Goal: Task Accomplishment & Management: Complete application form

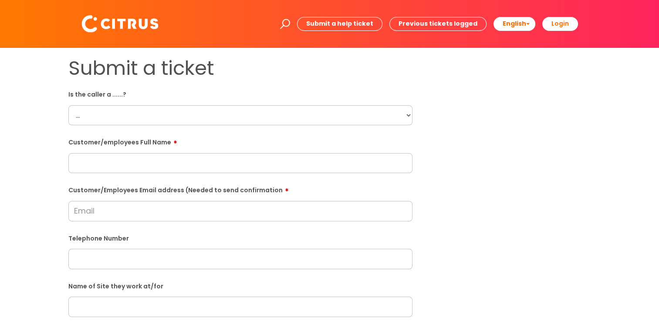
click at [202, 105] on select "... Citrus Customer Citrus Employee [DEMOGRAPHIC_DATA] Supplier" at bounding box center [240, 115] width 344 height 20
click at [189, 113] on select "... Citrus Customer Citrus Employee [DEMOGRAPHIC_DATA] Supplier" at bounding box center [240, 115] width 344 height 20
select select "Citrus Employee"
click at [68, 105] on select "... Citrus Customer Citrus Employee [DEMOGRAPHIC_DATA] Supplier" at bounding box center [240, 115] width 344 height 20
click at [131, 164] on input "text" at bounding box center [240, 163] width 344 height 20
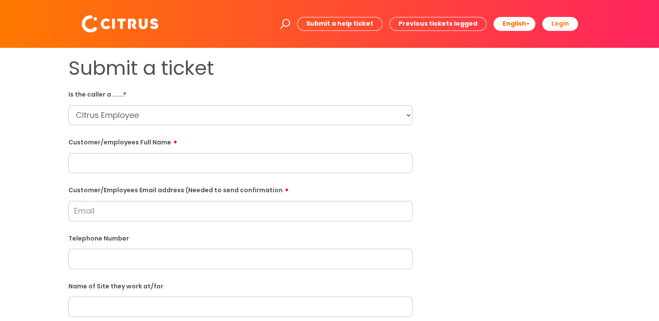
click at [435, 278] on div "Submit a ticket Is the caller a ......? ... Citrus Customer Citrus Employee [DE…" at bounding box center [330, 307] width 536 height 501
click at [136, 165] on input "text" at bounding box center [240, 163] width 344 height 20
paste input "[PERSON_NAME]"
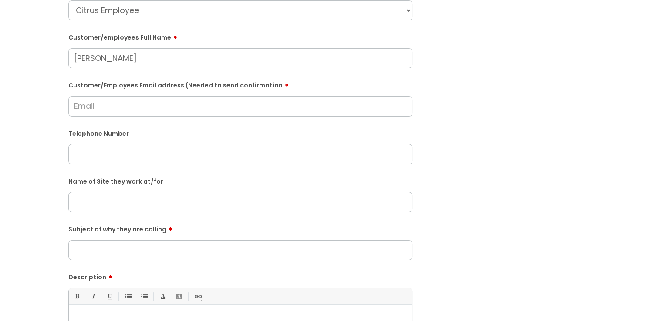
scroll to position [103, 0]
type input "[PERSON_NAME]"
click at [169, 259] on input "Subject of why they are calling" at bounding box center [240, 252] width 344 height 20
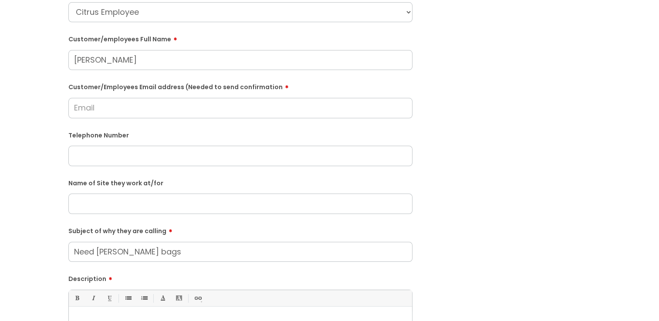
type input "Need [PERSON_NAME] bags"
click at [160, 158] on input "text" at bounding box center [240, 156] width 344 height 20
paste input "07566735611"
type input "07566735611"
click at [134, 113] on input "Customer/Employees Email address (Needed to send confirmation" at bounding box center [240, 108] width 344 height 20
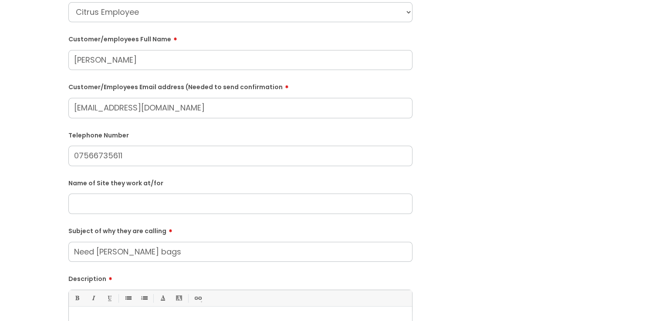
type input "[EMAIL_ADDRESS][DOMAIN_NAME]"
click at [243, 198] on input "text" at bounding box center [240, 205] width 344 height 20
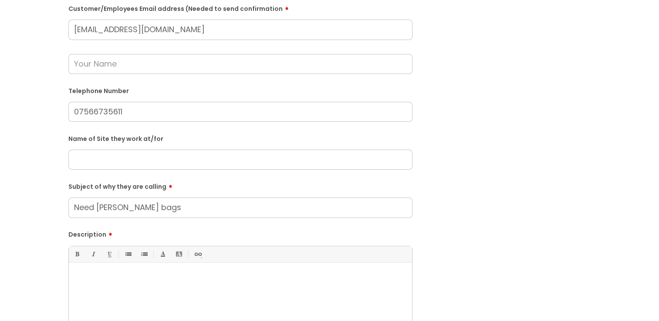
scroll to position [195, 0]
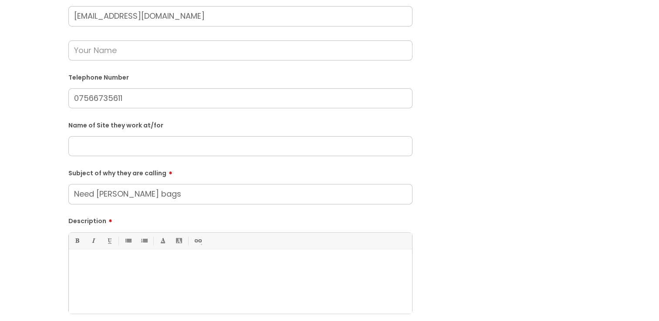
paste input "[PERSON_NAME] Nursery"
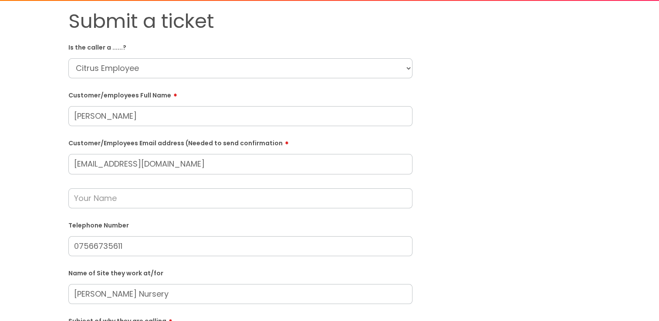
scroll to position [80, 0]
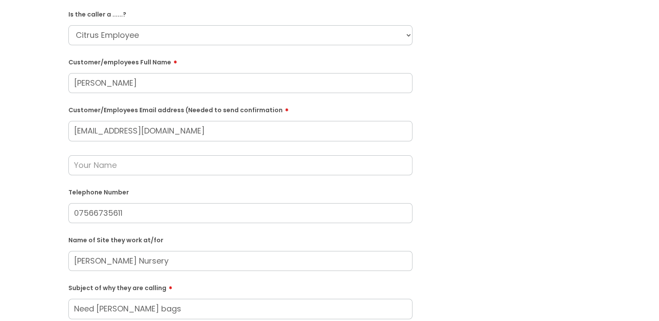
type input "[PERSON_NAME] Nursery"
click at [249, 166] on input "text" at bounding box center [240, 165] width 344 height 20
type input "[PERSON_NAME]"
click at [584, 177] on div "Submit a ticket Is the caller a ......? ... Citrus Customer Citrus Employee [DE…" at bounding box center [330, 244] width 536 height 536
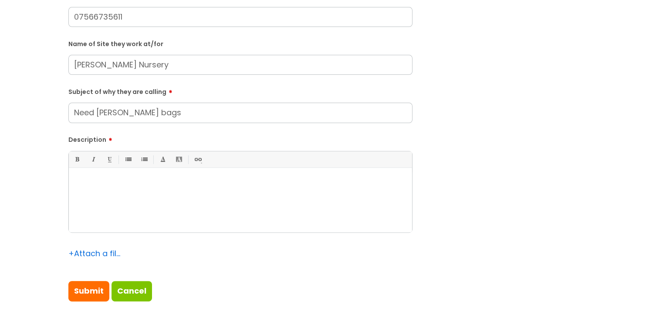
scroll to position [289, 0]
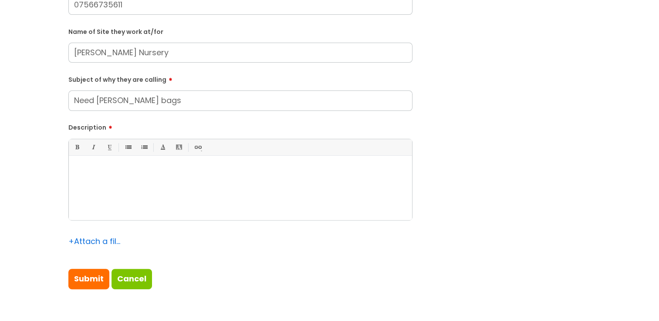
click at [158, 194] on div at bounding box center [240, 190] width 343 height 60
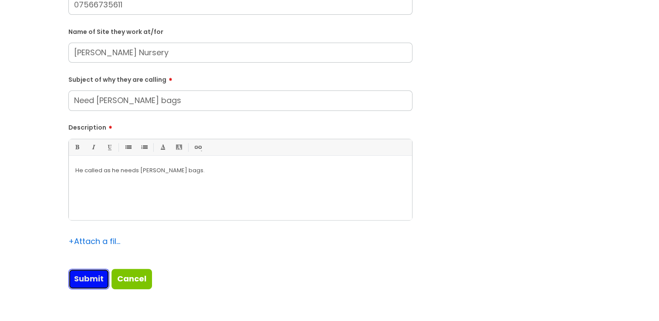
click at [92, 271] on input "Submit" at bounding box center [88, 279] width 41 height 20
type input "Please Wait..."
